Goal: Transaction & Acquisition: Purchase product/service

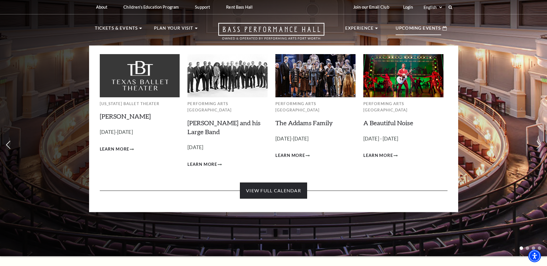
click at [271, 184] on link "View Full Calendar" at bounding box center [273, 191] width 67 height 16
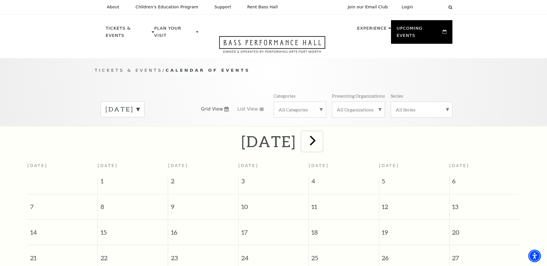
click at [321, 135] on span "next" at bounding box center [312, 140] width 16 height 16
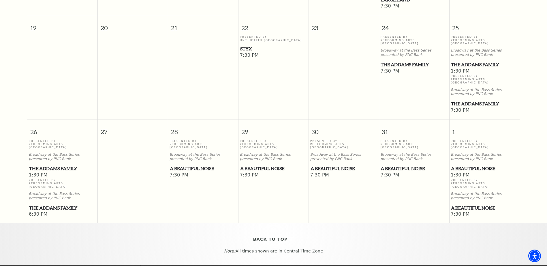
scroll to position [339, 0]
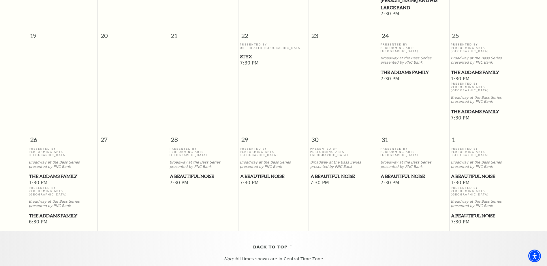
click at [210, 173] on span "A Beautiful Noise" at bounding box center [203, 176] width 67 height 7
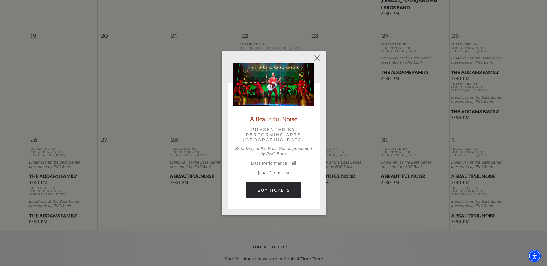
click at [270, 86] on img at bounding box center [273, 84] width 81 height 43
click at [317, 58] on button "Close" at bounding box center [316, 57] width 11 height 11
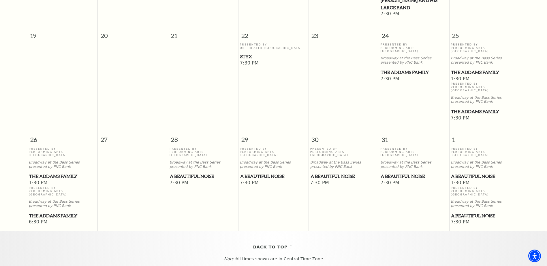
click at [197, 173] on span "A Beautiful Noise" at bounding box center [203, 176] width 67 height 7
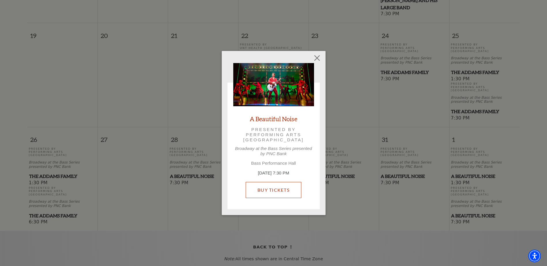
click at [283, 191] on link "Buy Tickets" at bounding box center [274, 190] width 56 height 16
click at [318, 59] on button "Close" at bounding box center [316, 57] width 11 height 11
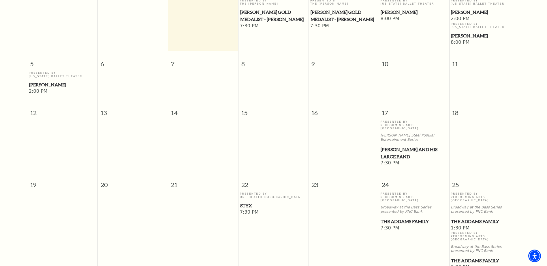
scroll to position [109, 0]
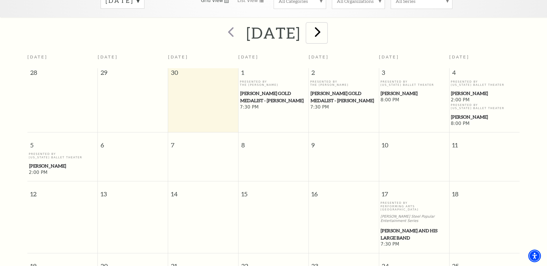
click at [326, 27] on span "next" at bounding box center [317, 32] width 16 height 16
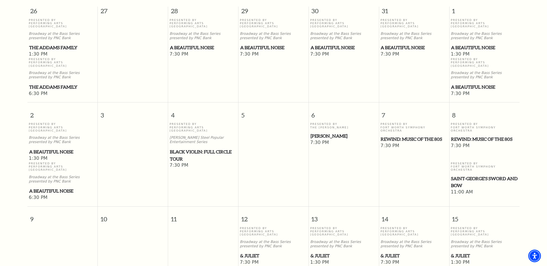
scroll to position [51, 0]
